Goal: Information Seeking & Learning: Learn about a topic

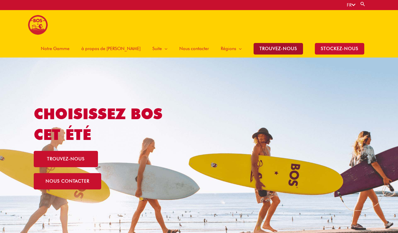
click at [283, 43] on span "TROUVEZ-NOUS" at bounding box center [278, 49] width 49 height 12
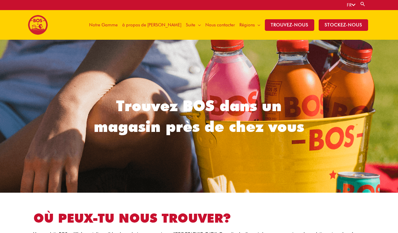
click at [118, 24] on span "Notre Gamme" at bounding box center [103, 25] width 29 height 18
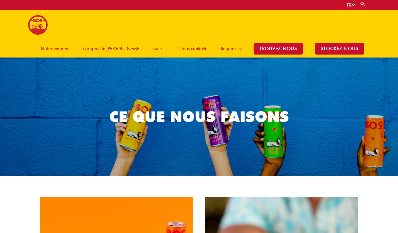
click at [133, 40] on span "à propos de [PERSON_NAME]" at bounding box center [110, 49] width 59 height 18
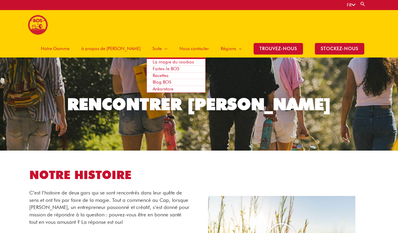
click at [166, 66] on span "Faites-le BOS" at bounding box center [166, 68] width 27 height 5
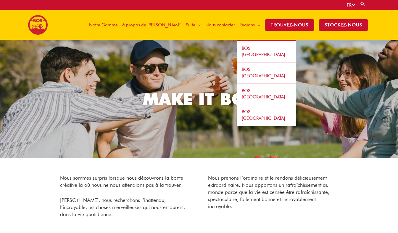
click at [255, 47] on span "BOS [GEOGRAPHIC_DATA]" at bounding box center [263, 52] width 43 height 12
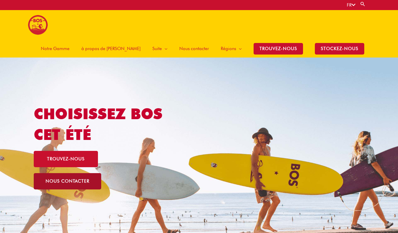
click at [82, 179] on span "nous contacter" at bounding box center [68, 181] width 44 height 4
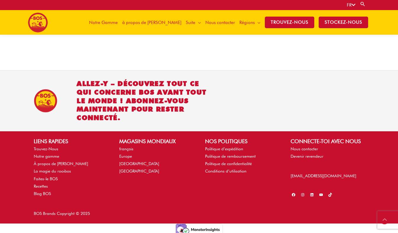
scroll to position [242, 0]
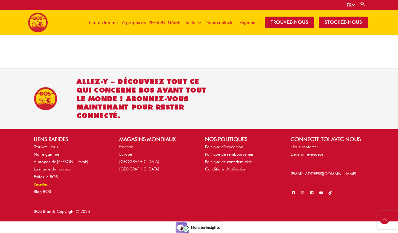
click at [44, 185] on link "Recettes" at bounding box center [41, 184] width 14 height 5
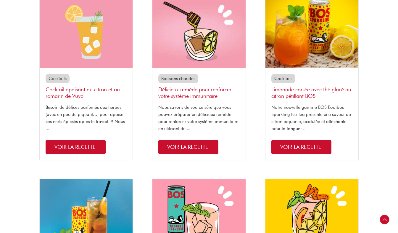
scroll to position [338, 0]
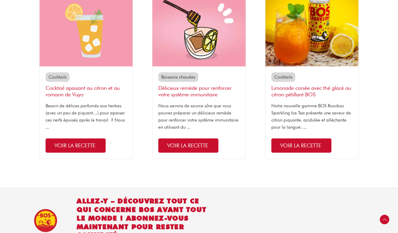
click at [192, 147] on span "Voir la recette" at bounding box center [187, 145] width 41 height 6
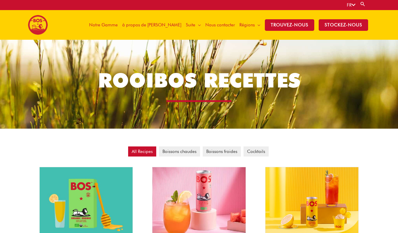
click at [118, 24] on span "Notre Gamme" at bounding box center [103, 25] width 29 height 18
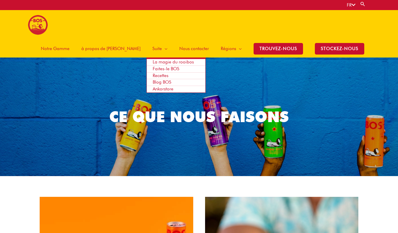
click at [166, 86] on span "Ankorstore" at bounding box center [163, 88] width 21 height 5
